Goal: Task Accomplishment & Management: Complete application form

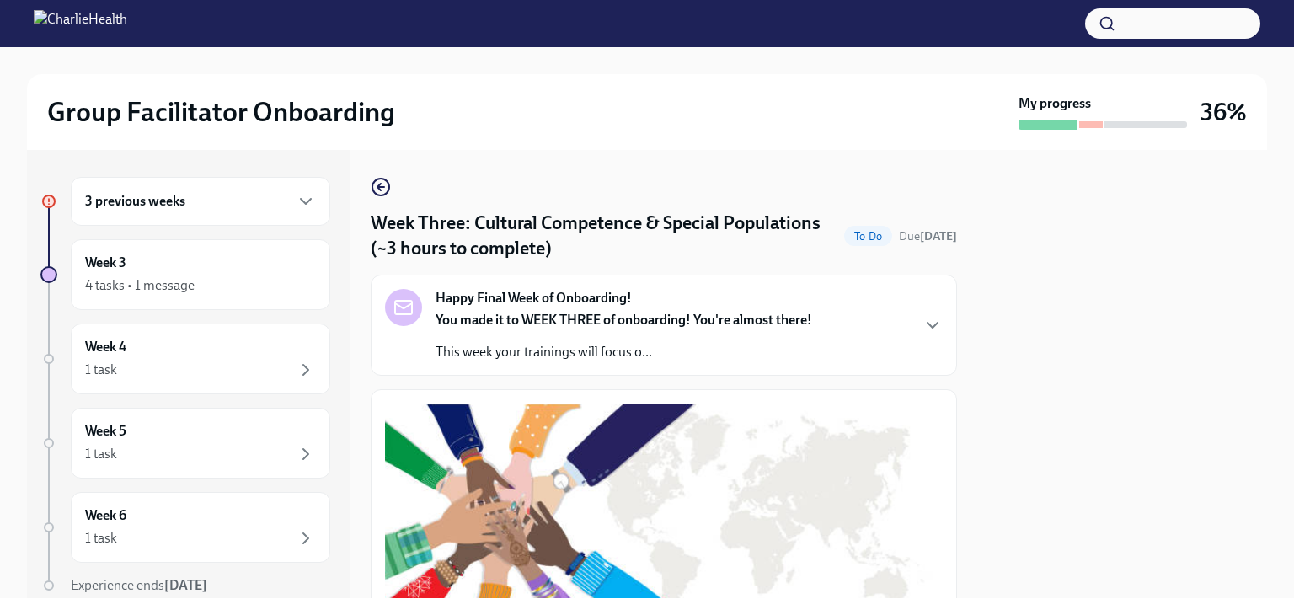
click at [209, 200] on div "3 previous weeks" at bounding box center [200, 201] width 231 height 20
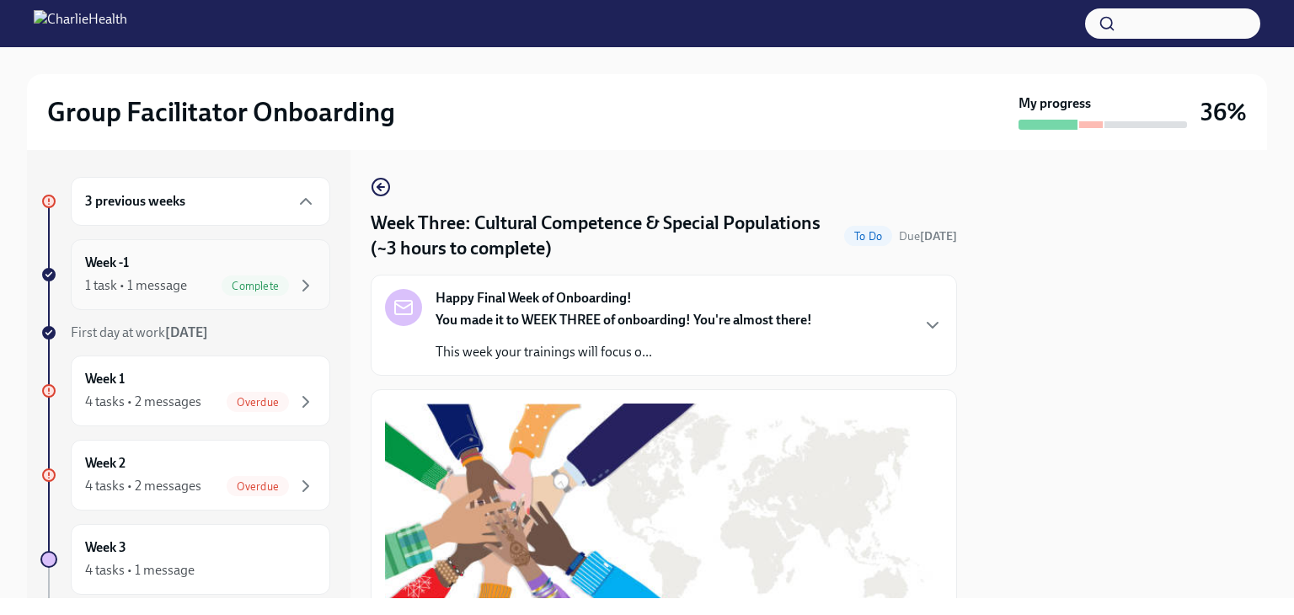
click at [249, 276] on div "Complete" at bounding box center [255, 286] width 67 height 20
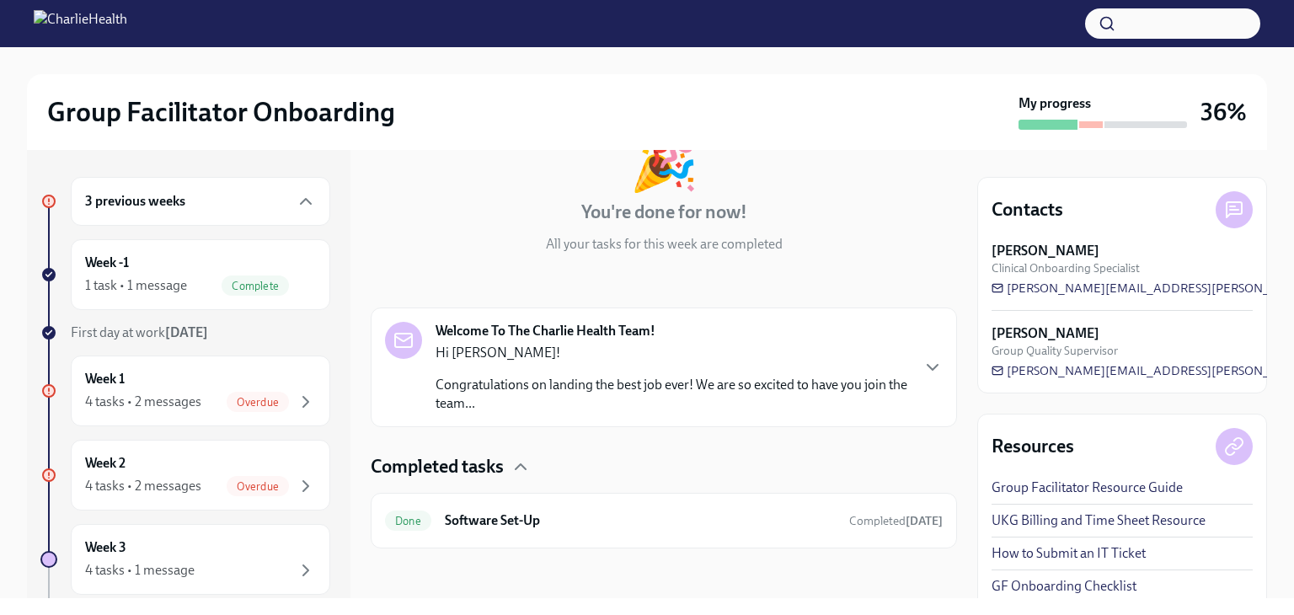
scroll to position [124, 0]
click at [786, 377] on p "Congratulations on landing the best job ever! We are so excited to have you joi…" at bounding box center [673, 390] width 474 height 37
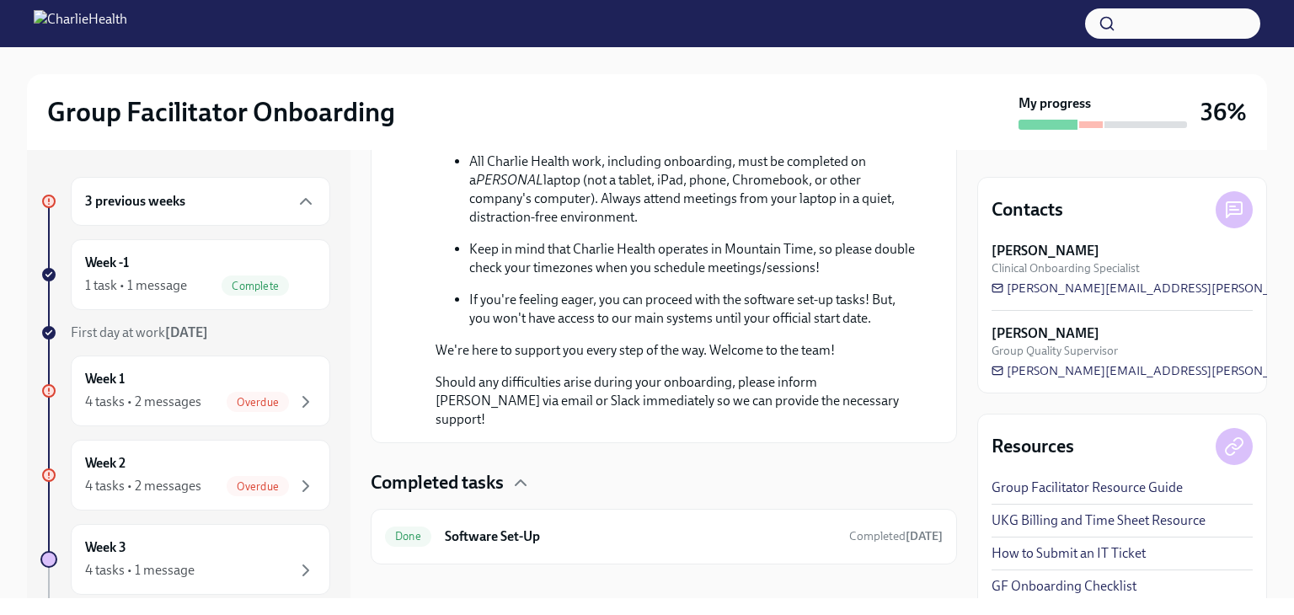
scroll to position [975, 0]
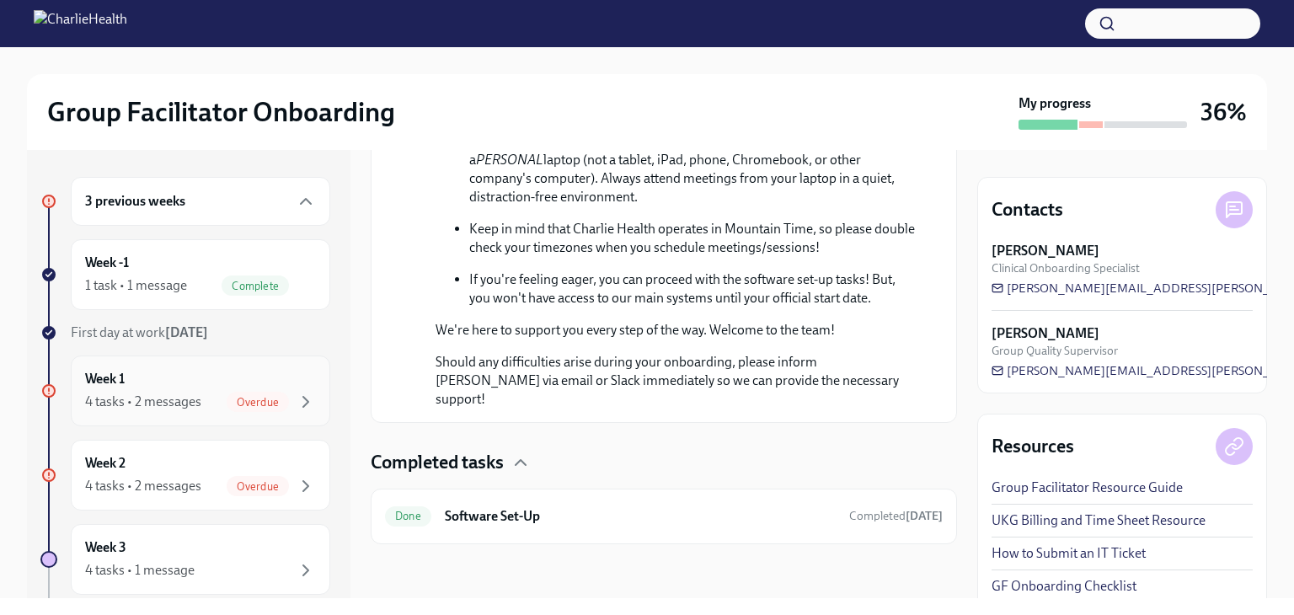
click at [188, 393] on div "4 tasks • 2 messages" at bounding box center [143, 402] width 116 height 19
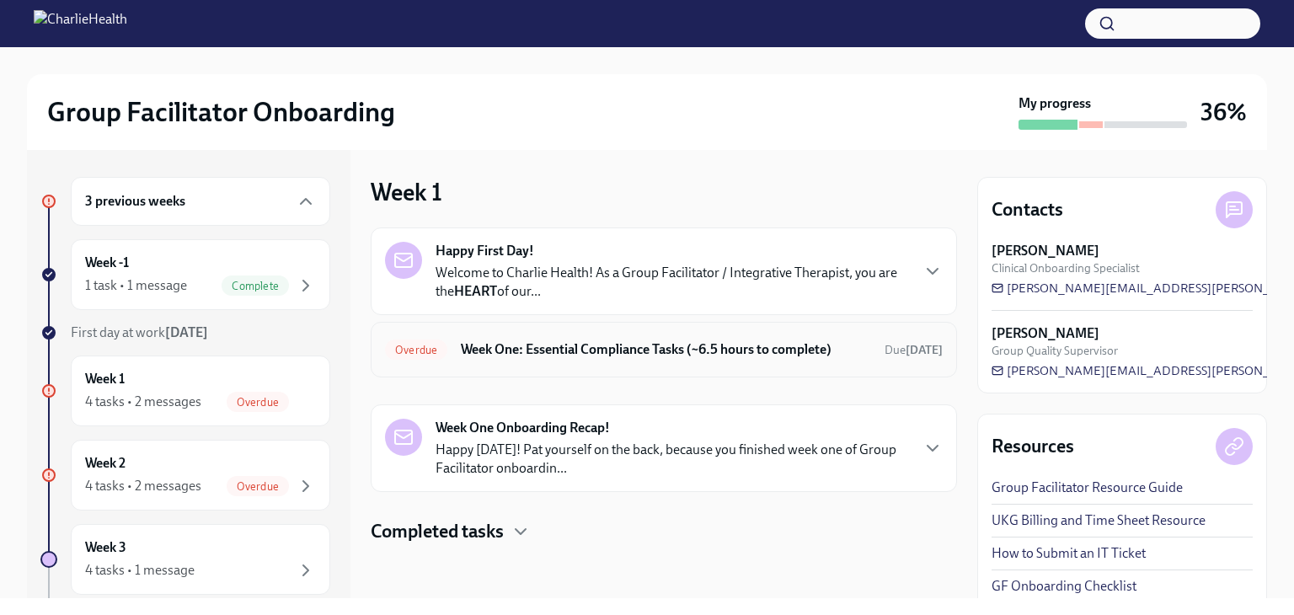
click at [656, 348] on h6 "Week One: Essential Compliance Tasks (~6.5 hours to complete)" at bounding box center [666, 349] width 410 height 19
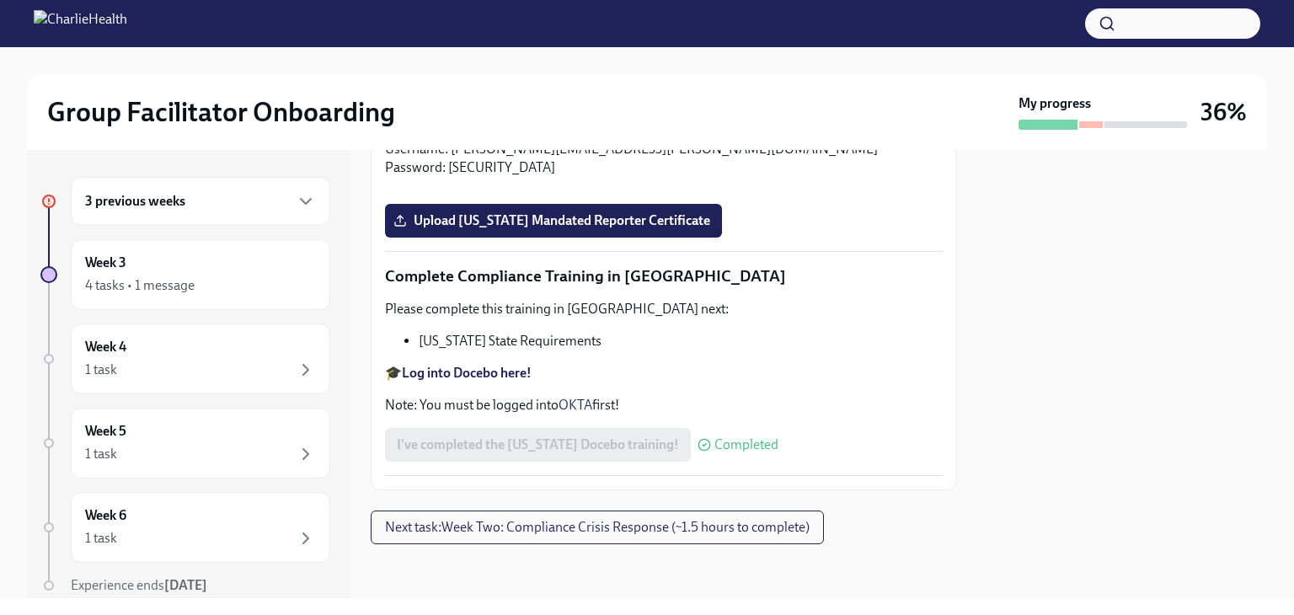
scroll to position [2949, 0]
click at [0, 0] on input "Upload [US_STATE] Telehealth Certificate" at bounding box center [0, 0] width 0 height 0
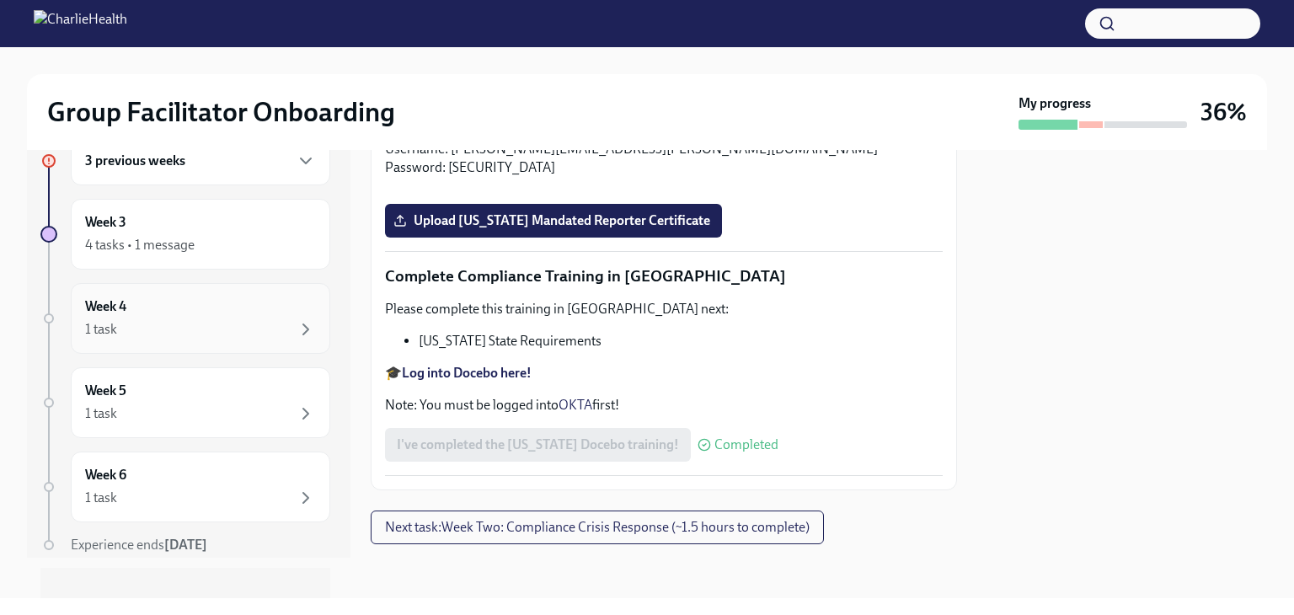
scroll to position [62, 0]
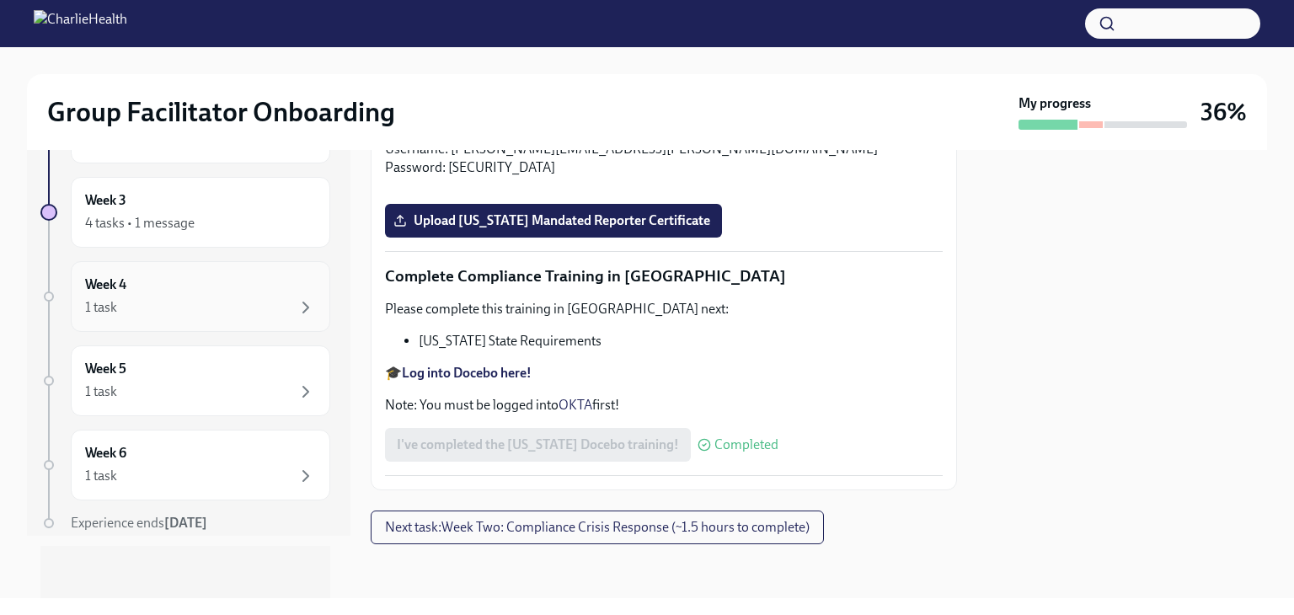
click at [222, 315] on div "1 task" at bounding box center [200, 307] width 231 height 20
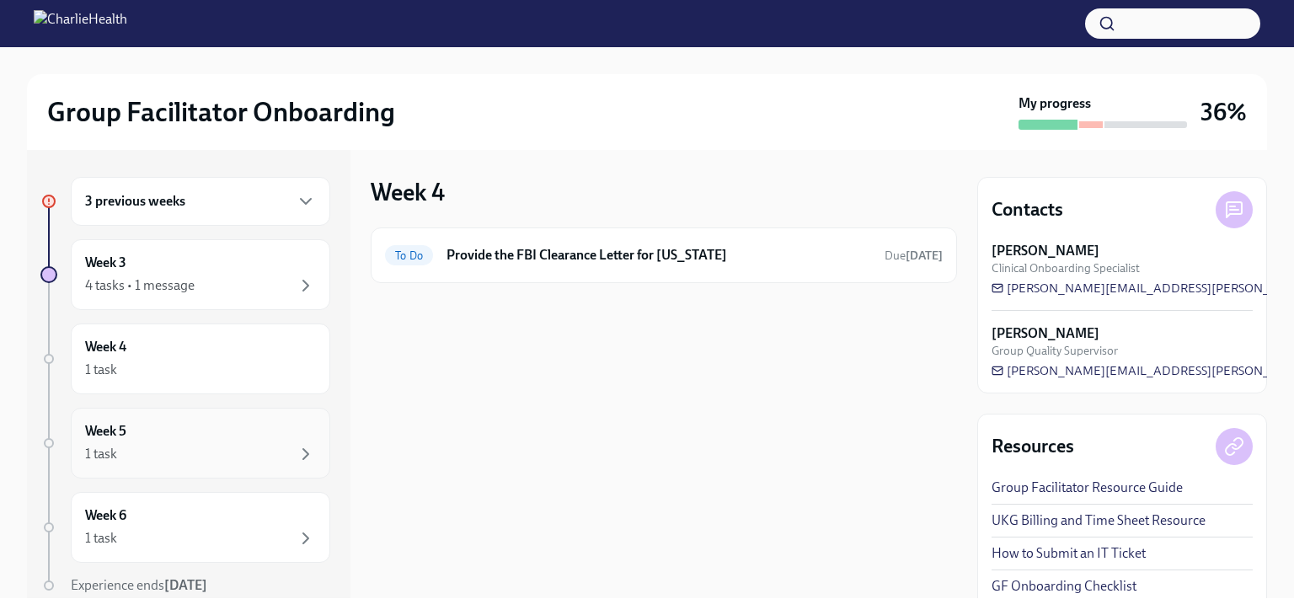
click at [192, 458] on div "1 task" at bounding box center [200, 454] width 231 height 20
click at [186, 519] on div "Week 6 1 task" at bounding box center [200, 527] width 231 height 42
click at [179, 273] on div "Week 3 4 tasks • 1 message" at bounding box center [200, 275] width 231 height 42
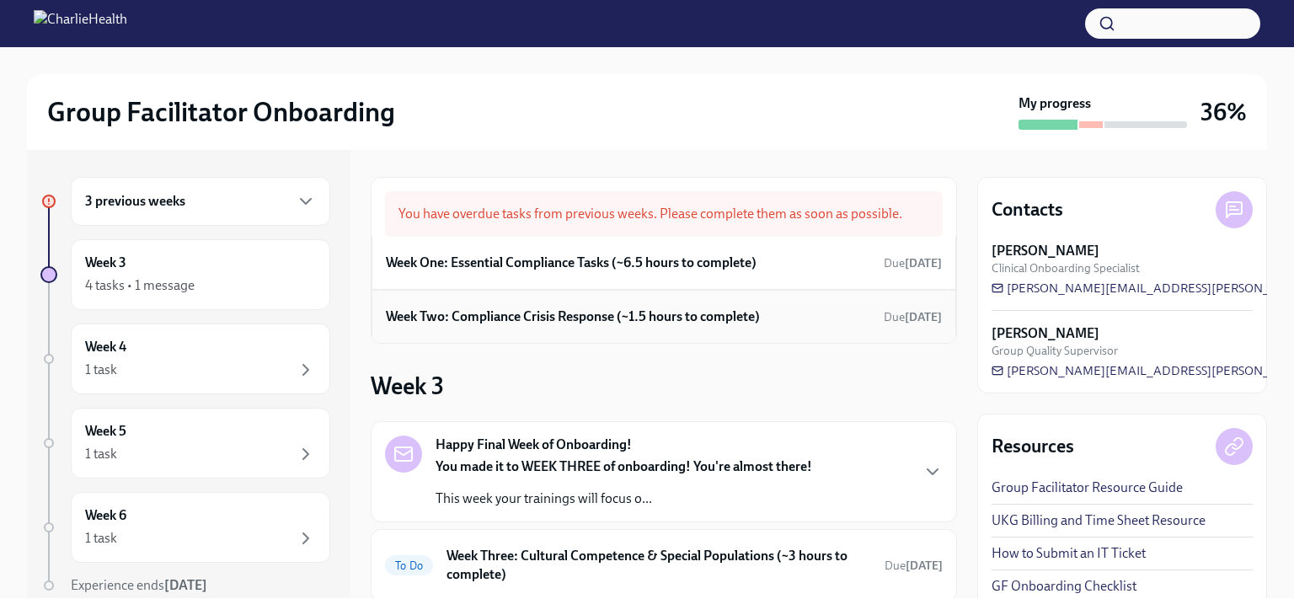
click at [600, 311] on h6 "Week Two: Compliance Crisis Response (~1.5 hours to complete)" at bounding box center [573, 317] width 374 height 19
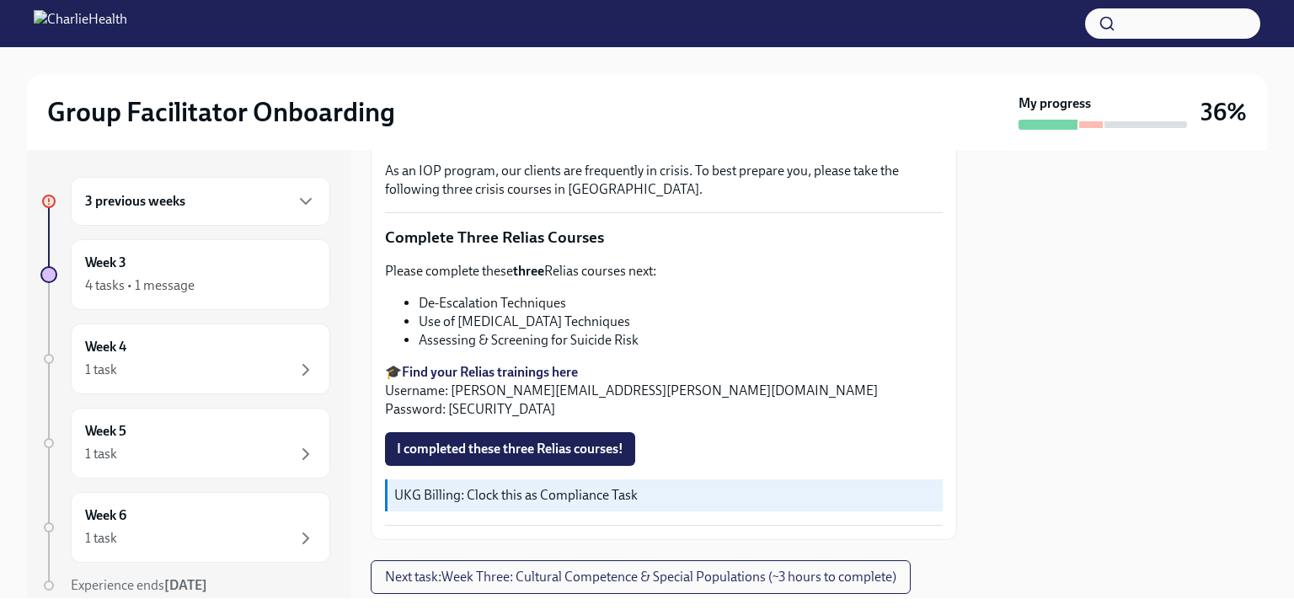
scroll to position [630, 0]
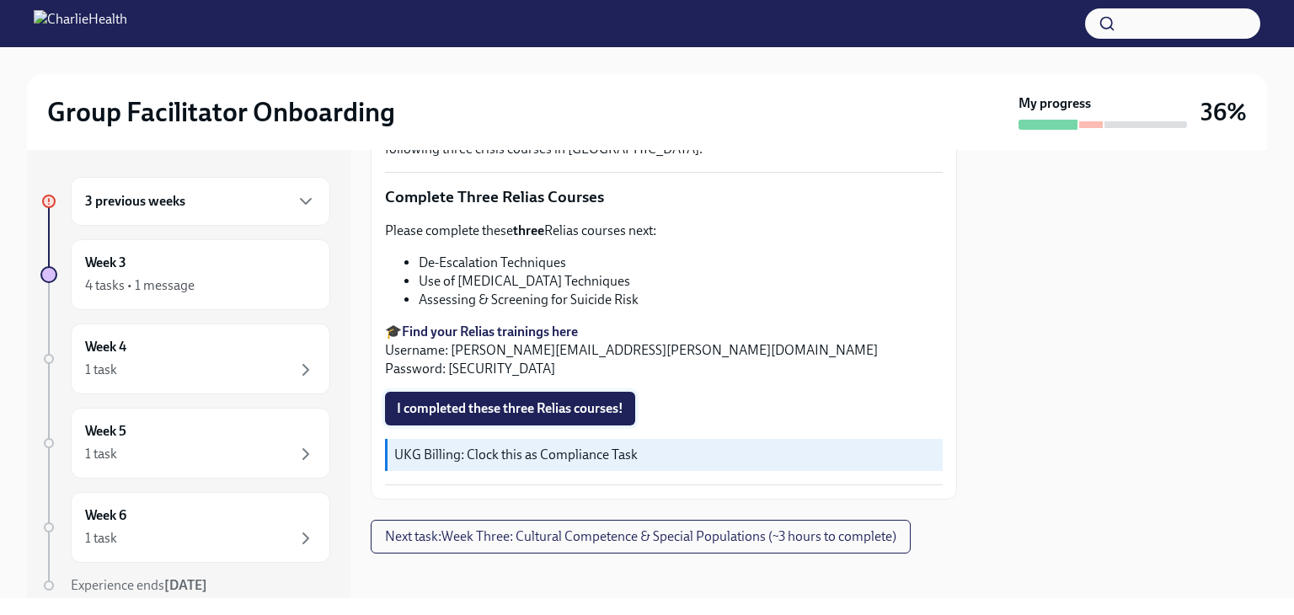
click at [604, 400] on span "I completed these three Relias courses!" at bounding box center [510, 408] width 227 height 17
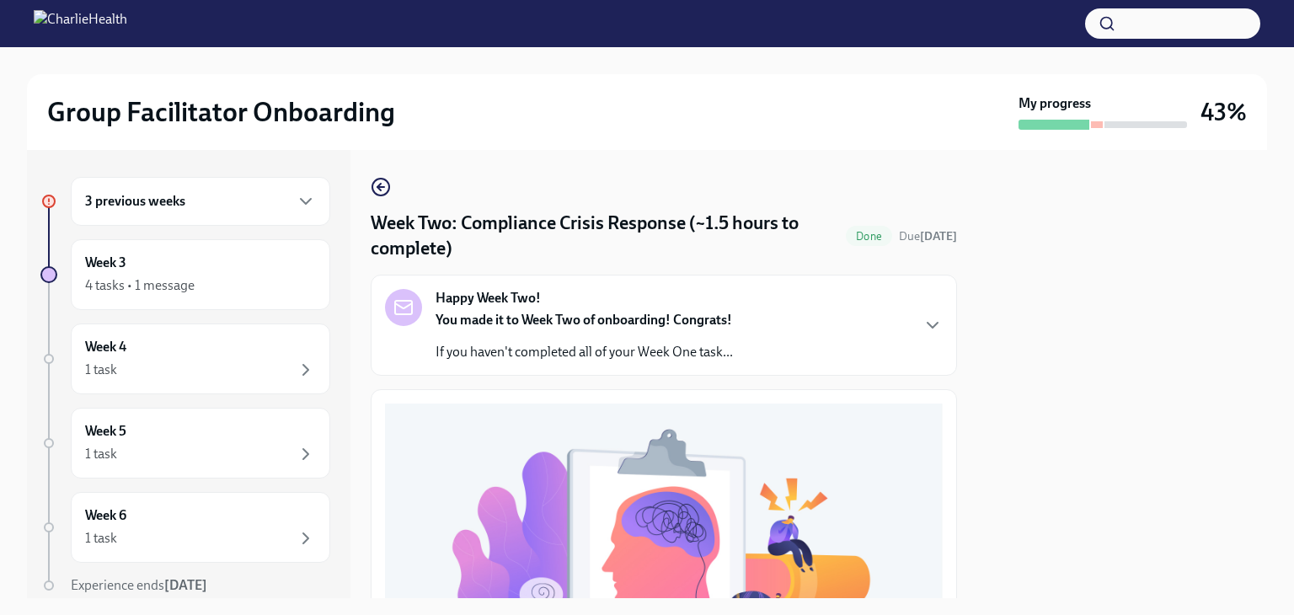
scroll to position [84, 0]
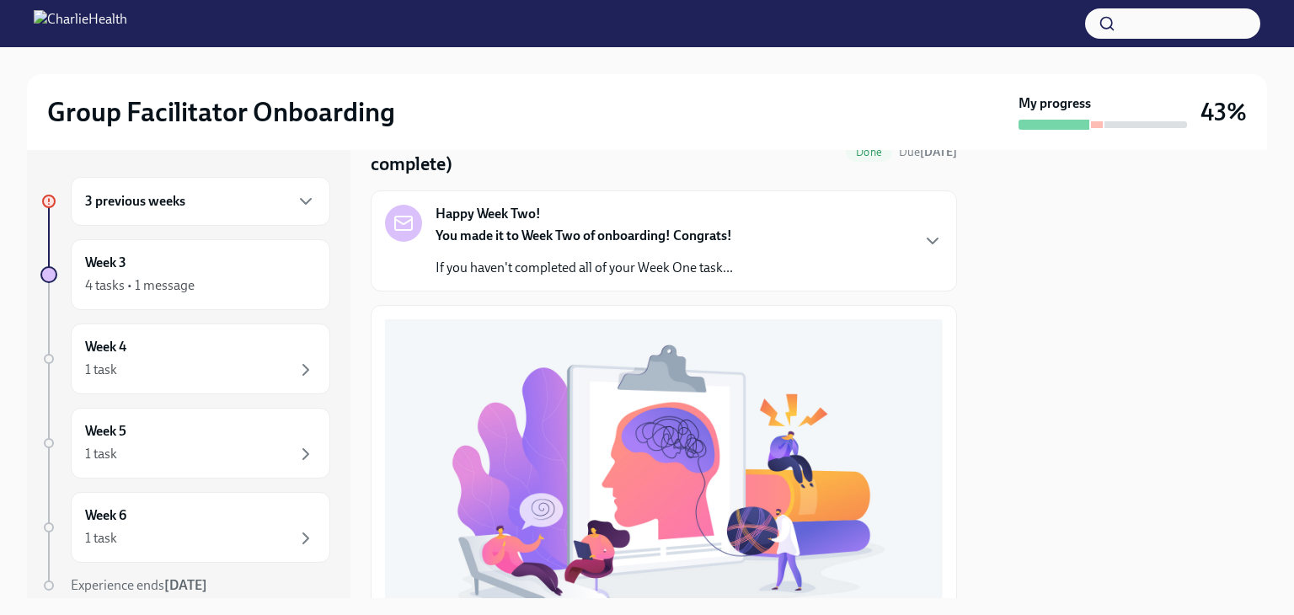
click at [246, 203] on div "3 previous weeks" at bounding box center [200, 201] width 231 height 20
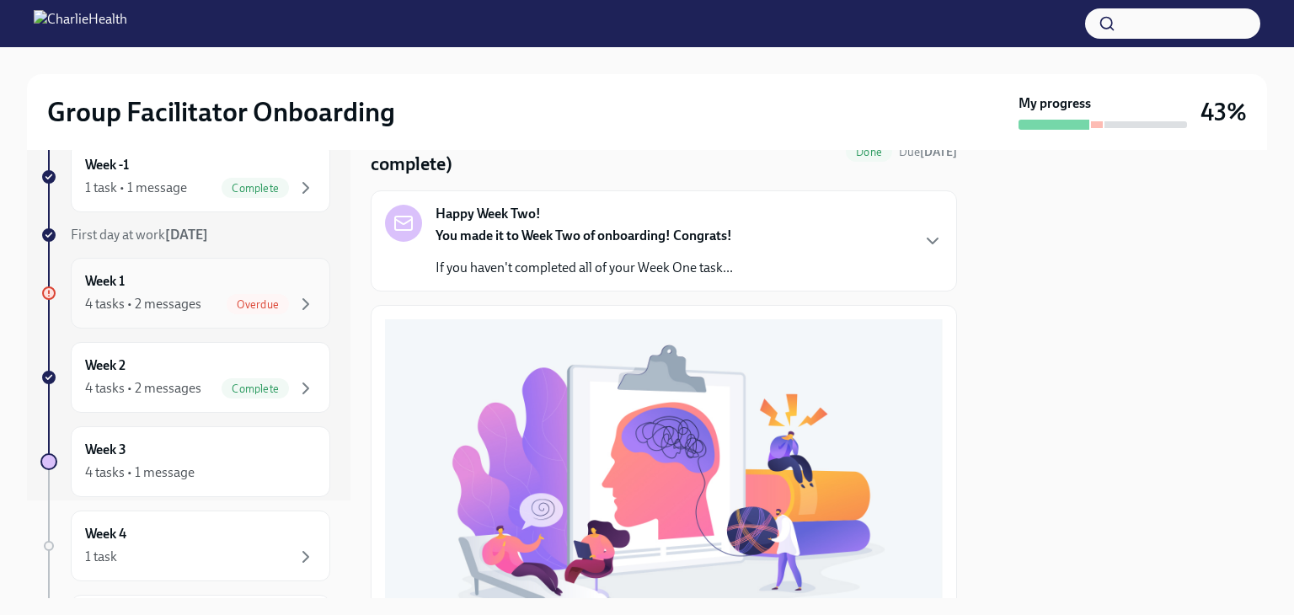
scroll to position [0, 0]
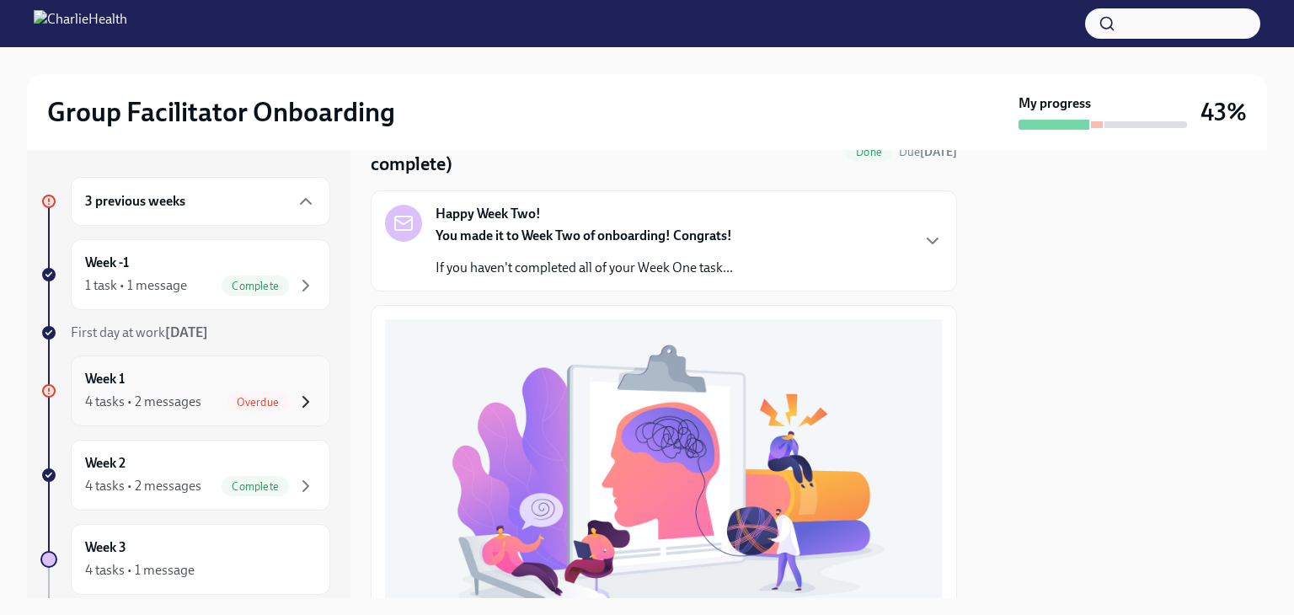
click at [296, 395] on icon "button" at bounding box center [306, 402] width 20 height 20
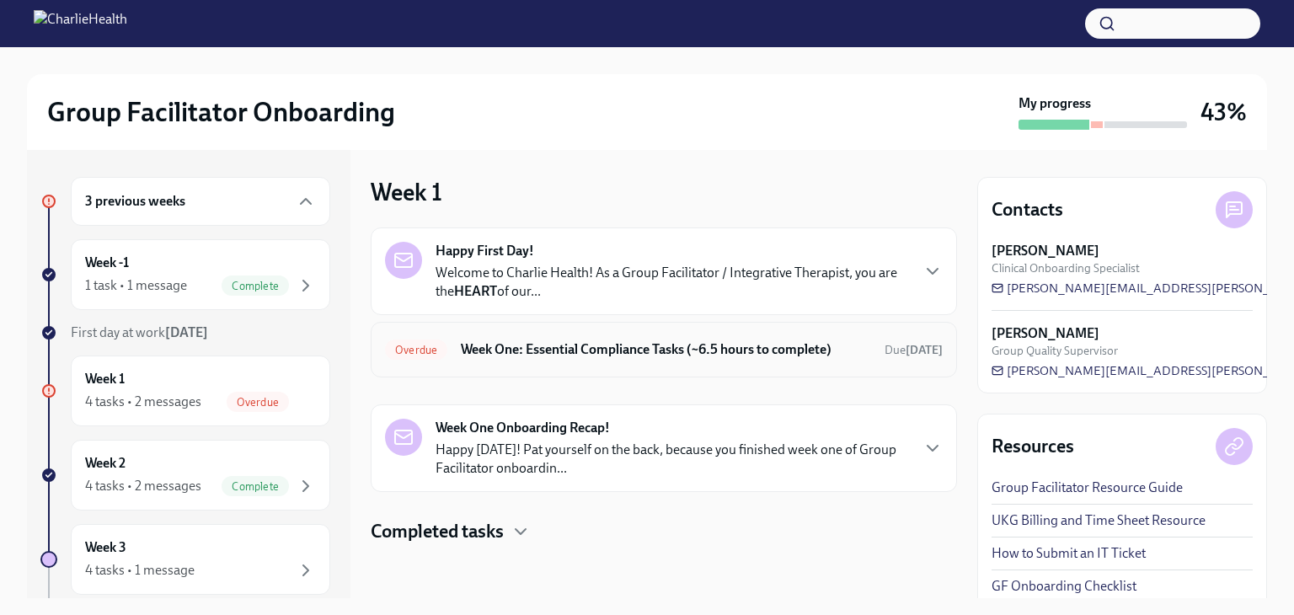
click at [556, 347] on h6 "Week One: Essential Compliance Tasks (~6.5 hours to complete)" at bounding box center [666, 349] width 410 height 19
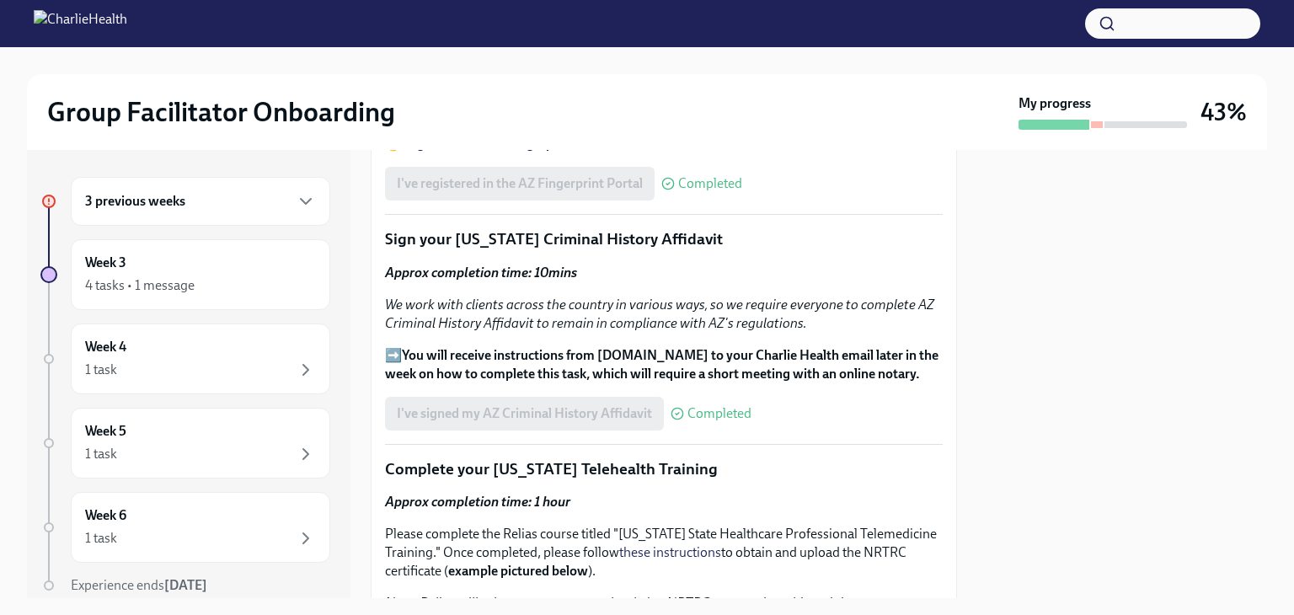
scroll to position [2123, 0]
